Goal: Navigation & Orientation: Go to known website

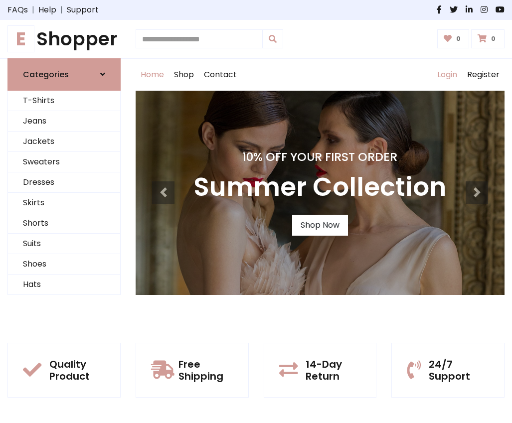
click at [446, 75] on link "Login" at bounding box center [447, 75] width 30 height 32
